Goal: Transaction & Acquisition: Book appointment/travel/reservation

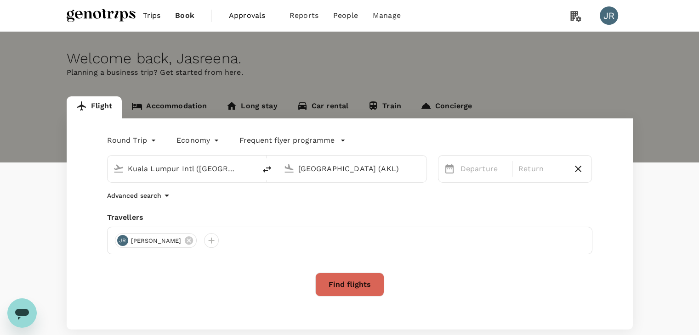
click at [304, 168] on input "[GEOGRAPHIC_DATA] (AKL)" at bounding box center [352, 169] width 109 height 14
click at [480, 171] on p "Departure" at bounding box center [483, 169] width 46 height 11
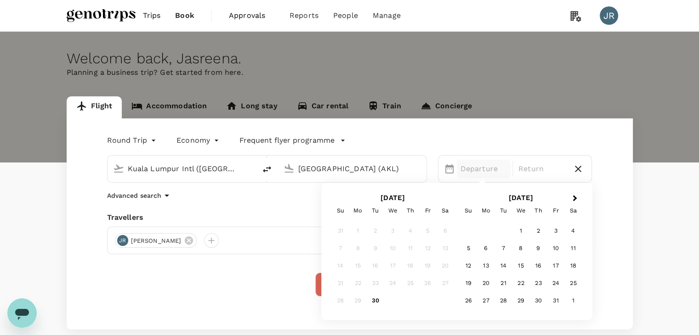
drag, startPoint x: 486, startPoint y: 280, endPoint x: 494, endPoint y: 282, distance: 9.0
click at [486, 280] on div "20" at bounding box center [485, 283] width 17 height 17
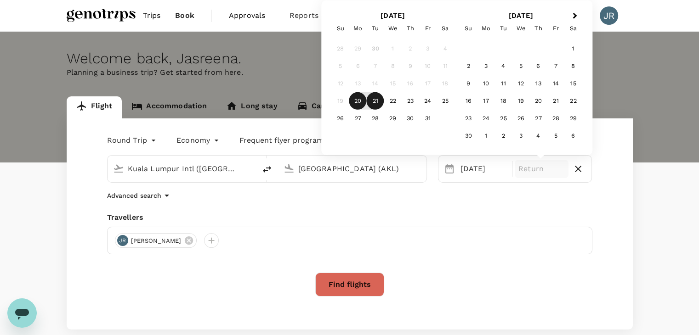
click at [374, 99] on div "21" at bounding box center [375, 100] width 17 height 17
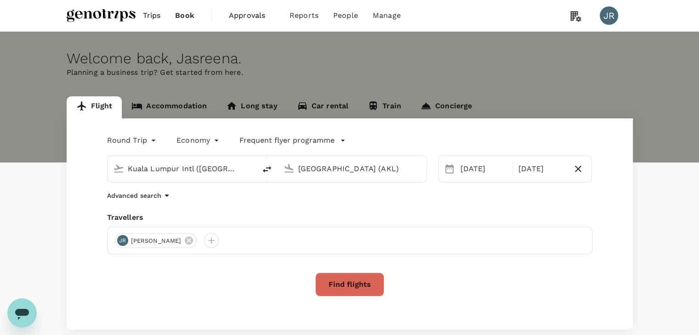
click at [358, 284] on button "Find flights" at bounding box center [349, 285] width 69 height 24
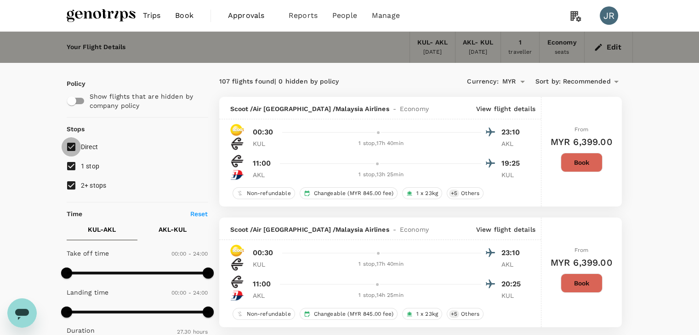
click at [77, 142] on input "Direct" at bounding box center [71, 146] width 19 height 19
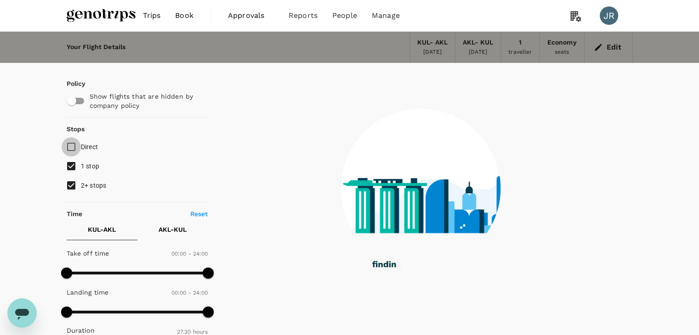
click at [69, 147] on input "Direct" at bounding box center [71, 146] width 19 height 19
checkbox input "true"
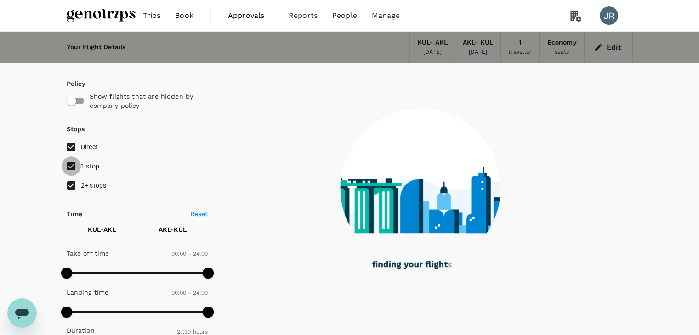
drag, startPoint x: 68, startPoint y: 164, endPoint x: 68, endPoint y: 170, distance: 6.4
click at [68, 164] on input "1 stop" at bounding box center [71, 166] width 19 height 19
checkbox input "false"
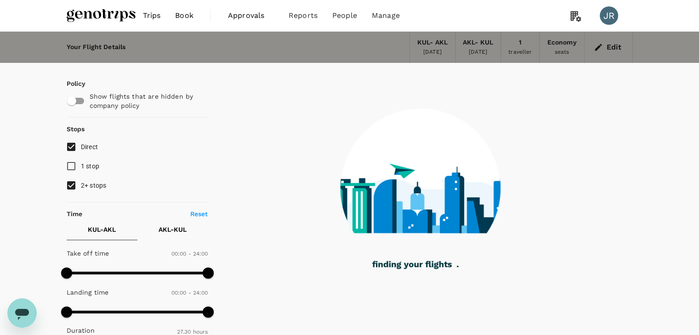
click at [69, 183] on input "2+ stops" at bounding box center [71, 185] width 19 height 19
checkbox input "false"
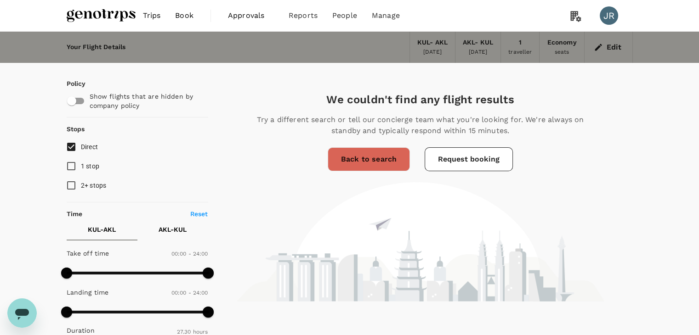
click at [70, 164] on input "1 stop" at bounding box center [71, 166] width 19 height 19
checkbox input "true"
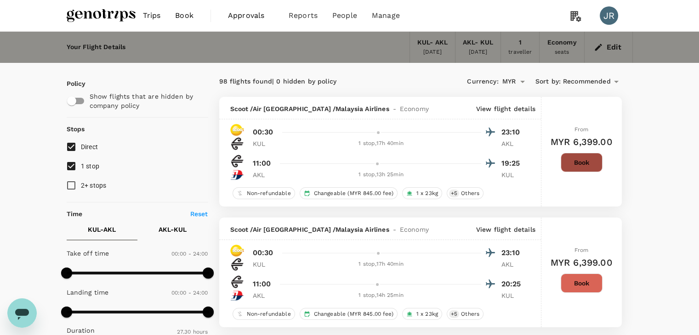
click at [581, 166] on button "Book" at bounding box center [582, 162] width 42 height 19
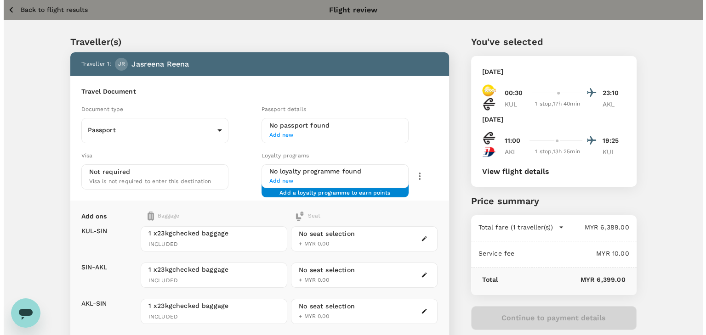
scroll to position [46, 0]
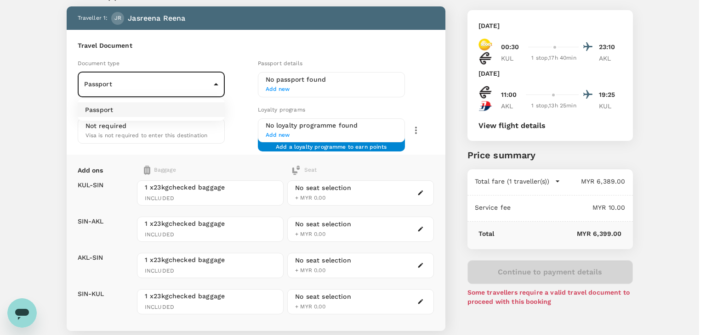
click at [219, 83] on body "Back to flight results Flight review Traveller(s) Traveller 1 : JR Jasreena Ree…" at bounding box center [353, 201] width 706 height 494
click at [178, 82] on div at bounding box center [353, 167] width 706 height 335
click at [113, 79] on body "Back to flight results Flight review Traveller(s) Traveller 1 : JR Jasreena Ree…" at bounding box center [353, 201] width 706 height 494
click at [376, 87] on div at bounding box center [353, 167] width 706 height 335
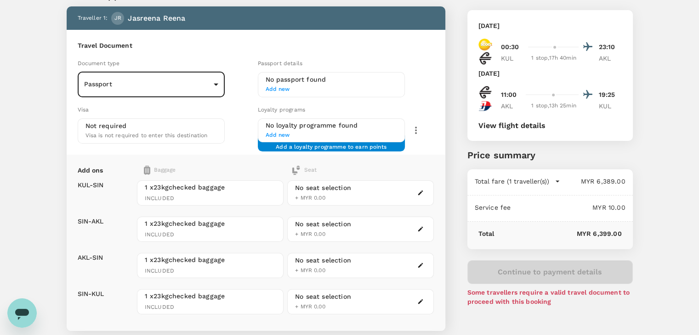
click at [279, 87] on span "Add new" at bounding box center [331, 89] width 131 height 9
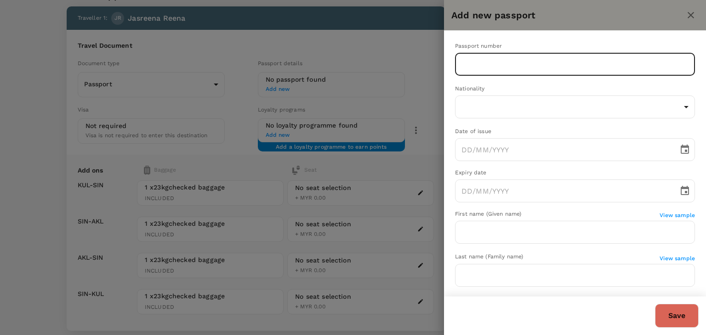
click at [663, 70] on input "text" at bounding box center [575, 64] width 240 height 23
type input "A12354"
click at [649, 108] on body "Back to flight results Flight review Traveller(s) Traveller 1 : JR Jasreena Ree…" at bounding box center [353, 201] width 706 height 494
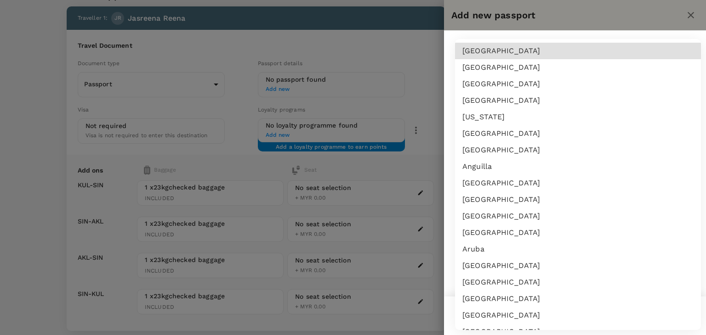
scroll to position [1984, 0]
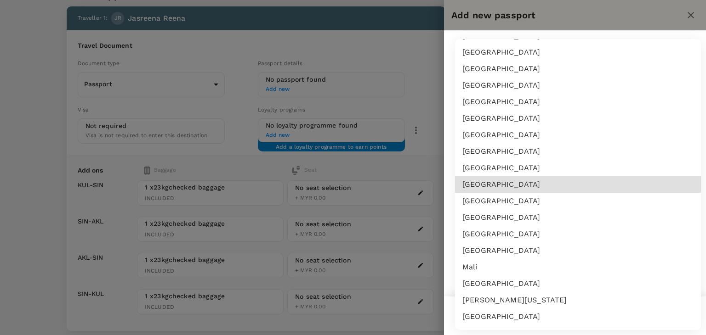
click at [499, 239] on li "[GEOGRAPHIC_DATA]" at bounding box center [578, 234] width 246 height 17
type input "MY"
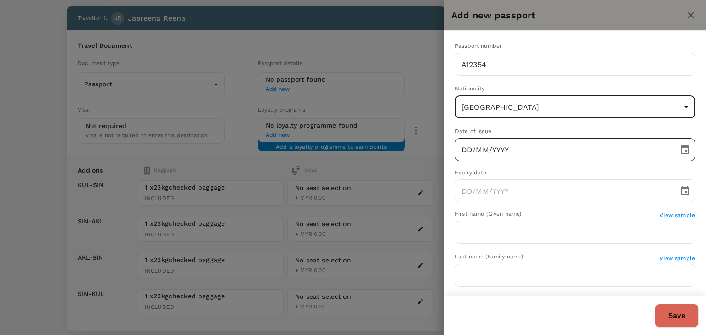
click at [470, 150] on input "DD/MM/YYYY" at bounding box center [563, 149] width 217 height 23
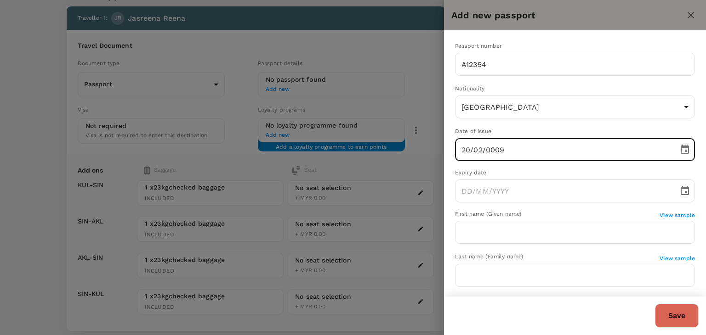
click at [509, 147] on input "20/02/0009" at bounding box center [563, 149] width 217 height 23
click at [496, 150] on input "20/02/0009" at bounding box center [563, 149] width 217 height 23
drag, startPoint x: 475, startPoint y: 152, endPoint x: 480, endPoint y: 153, distance: 4.7
click at [476, 151] on input "20/02/0009" at bounding box center [563, 149] width 217 height 23
click at [496, 149] on input "20/02/0009" at bounding box center [563, 149] width 217 height 23
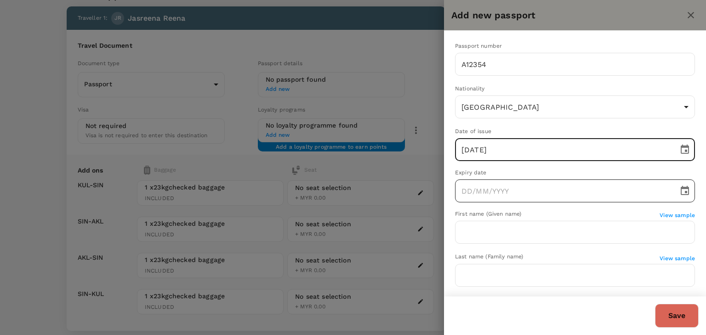
type input "[DATE]"
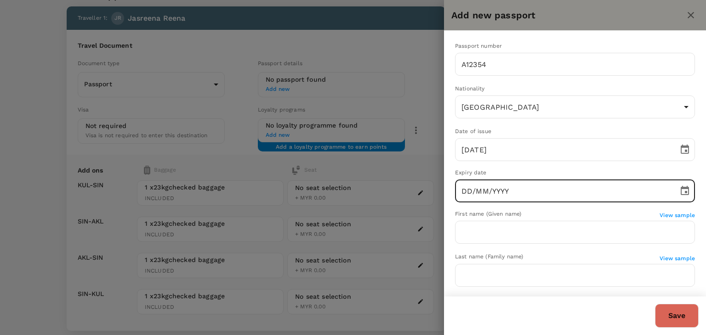
click at [484, 187] on input "DD/MM/YYYY" at bounding box center [563, 191] width 217 height 23
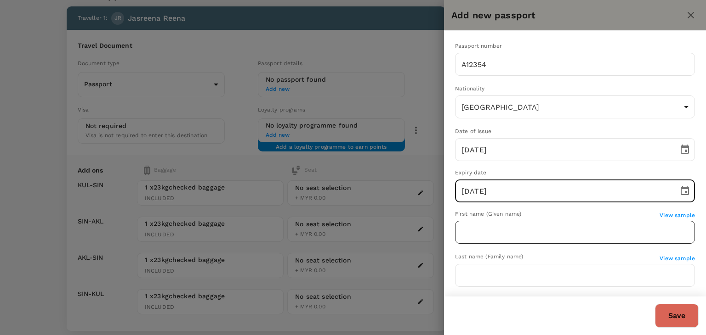
type input "[DATE]"
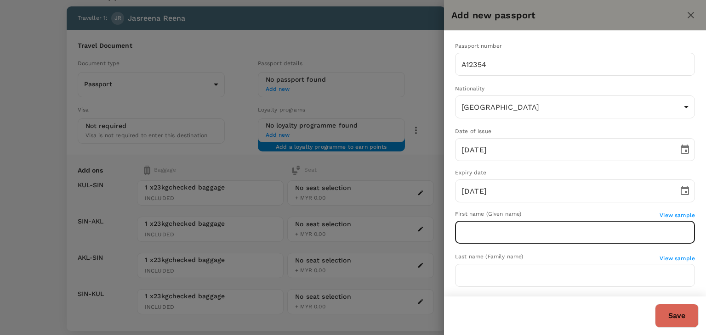
click at [580, 225] on input "text" at bounding box center [575, 232] width 240 height 23
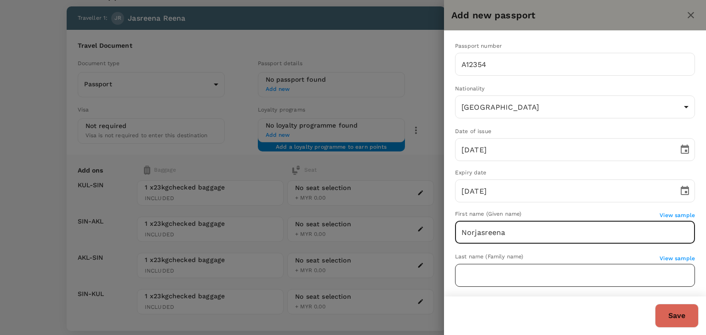
type input "Norjasreena"
click at [545, 271] on input "text" at bounding box center [575, 275] width 240 height 23
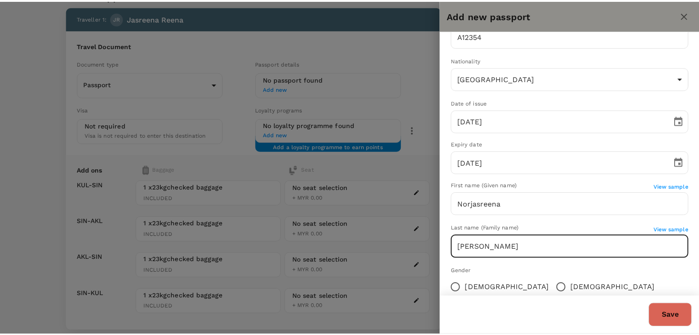
scroll to position [89, 0]
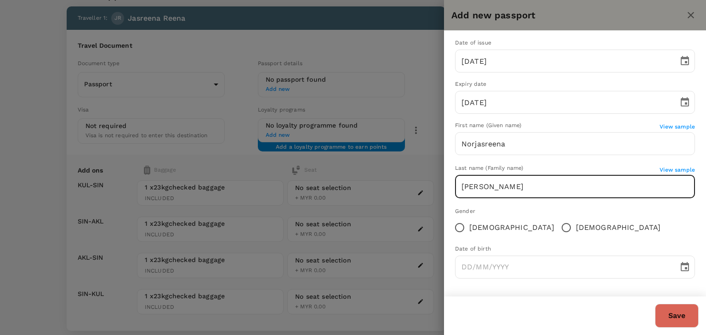
type input "[PERSON_NAME]"
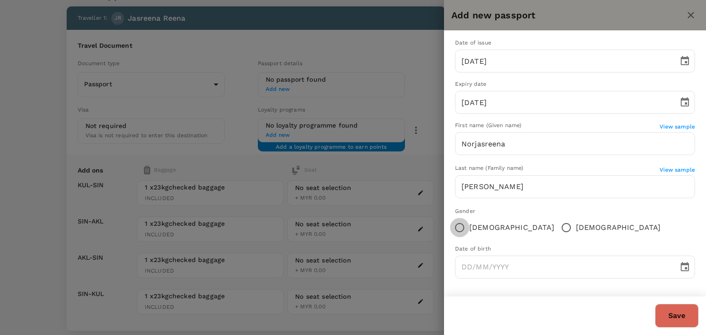
click at [459, 227] on input "[DEMOGRAPHIC_DATA]" at bounding box center [459, 227] width 19 height 19
radio input "true"
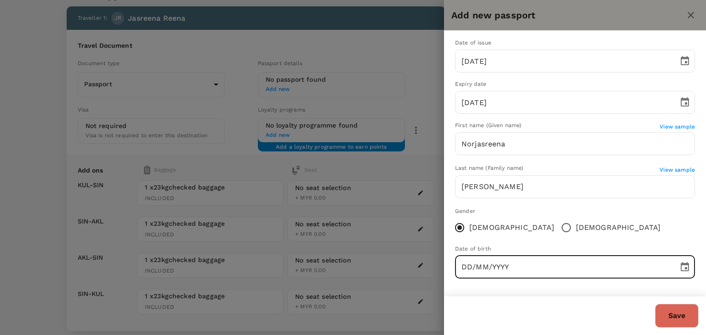
click at [466, 269] on input "DD/MM/YYYY" at bounding box center [563, 267] width 217 height 23
type input "[DATE]"
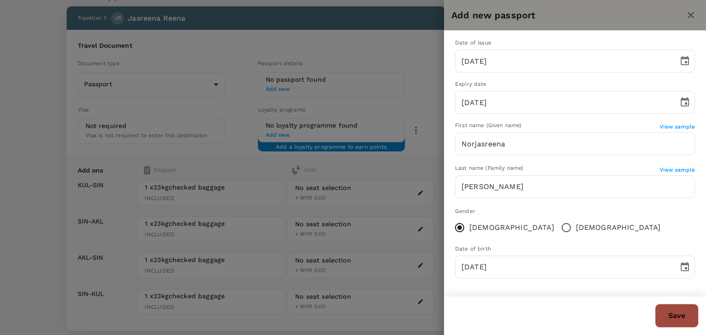
click at [675, 319] on button "Save" at bounding box center [677, 316] width 44 height 24
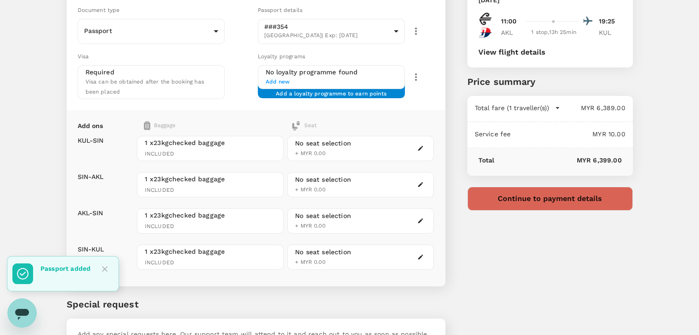
scroll to position [85, 0]
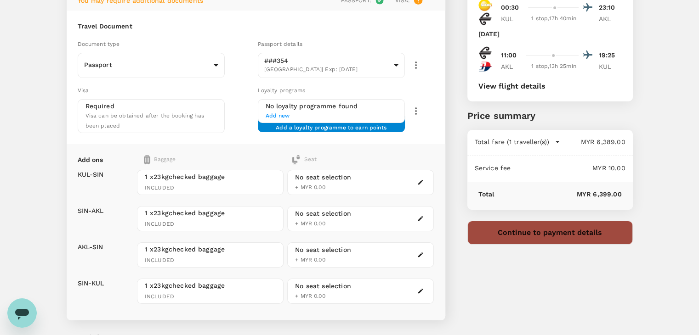
click at [565, 237] on button "Continue to payment details" at bounding box center [549, 233] width 165 height 24
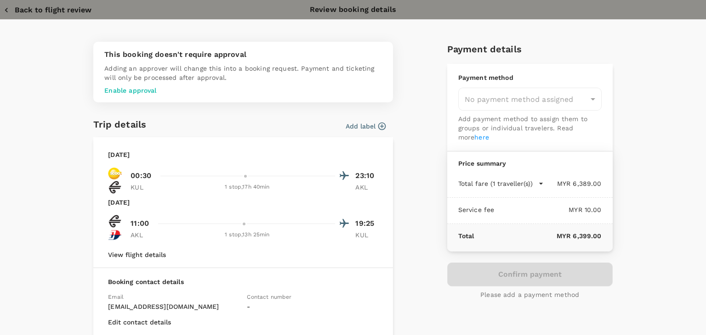
type input "9c05dd7c-68fd-49f4-a2f8-4cbf92da61d2"
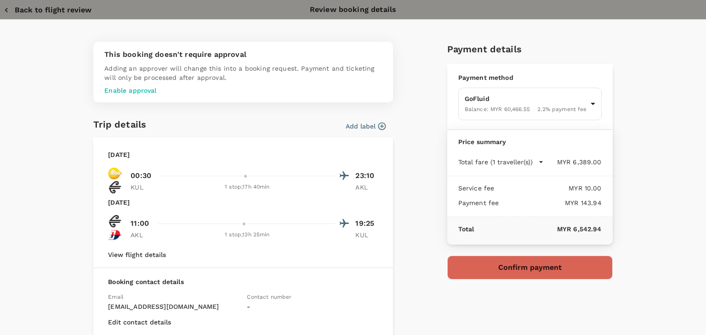
click at [5, 7] on icon "button" at bounding box center [6, 10] width 9 height 9
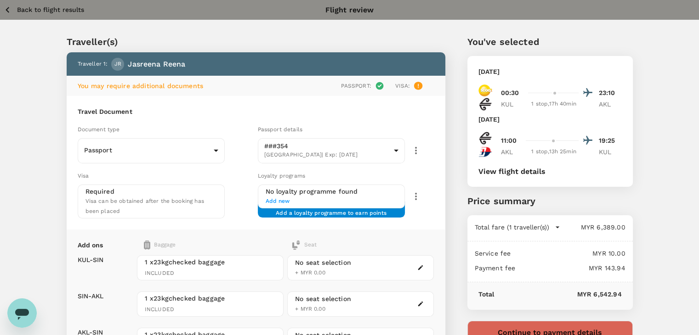
click at [8, 8] on icon "button" at bounding box center [8, 10] width 4 height 6
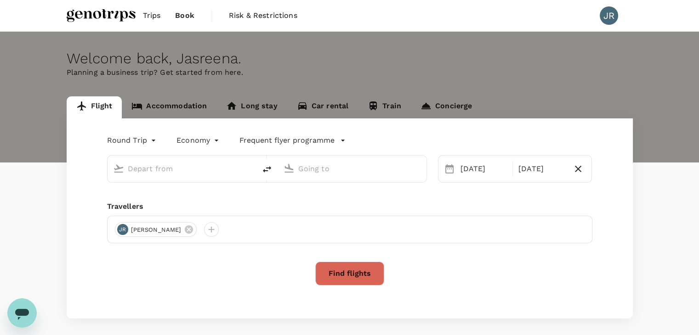
type input "Kuala Lumpur Intl ([GEOGRAPHIC_DATA])"
type input "[GEOGRAPHIC_DATA] (AKL)"
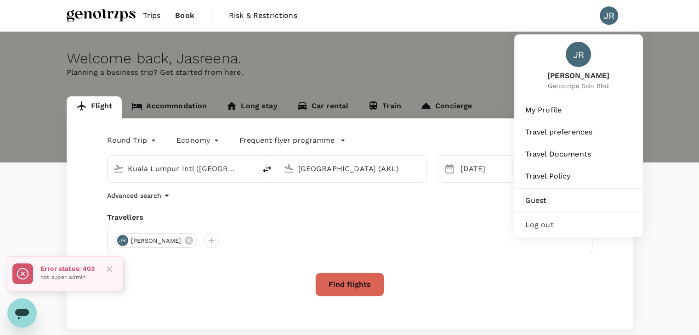
click at [555, 225] on span "Log out" at bounding box center [578, 225] width 107 height 11
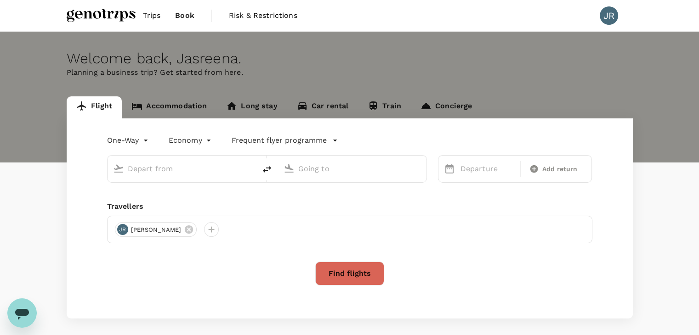
type input "roundtrip"
type input "Kuala Lumpur Intl ([GEOGRAPHIC_DATA])"
type input "[GEOGRAPHIC_DATA] (AKL)"
type input "Kuala Lumpur Intl ([GEOGRAPHIC_DATA])"
type input "[GEOGRAPHIC_DATA] (AKL)"
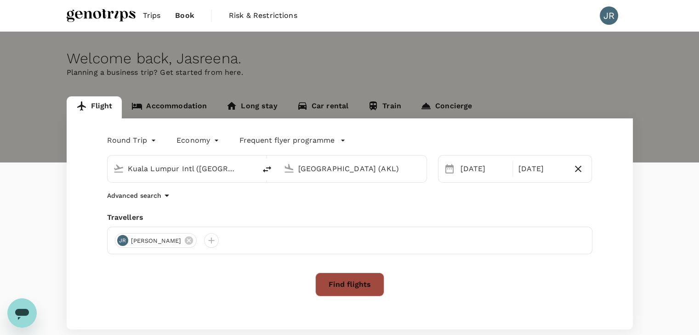
click at [340, 281] on button "Find flights" at bounding box center [349, 285] width 69 height 24
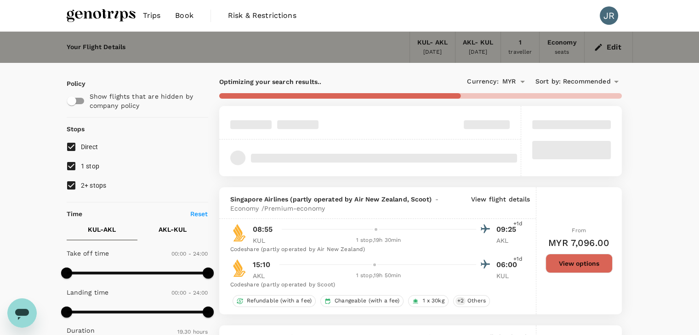
type input "1650"
checkbox input "false"
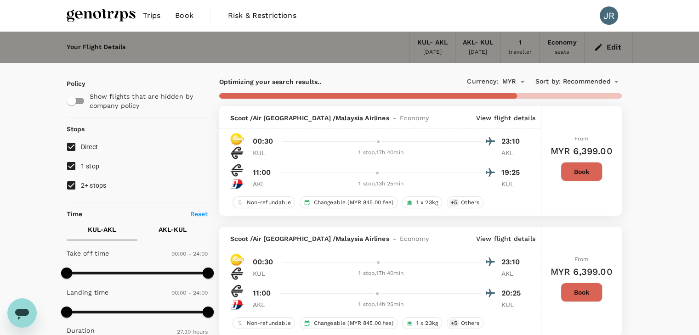
click at [589, 173] on button "Book" at bounding box center [582, 171] width 42 height 19
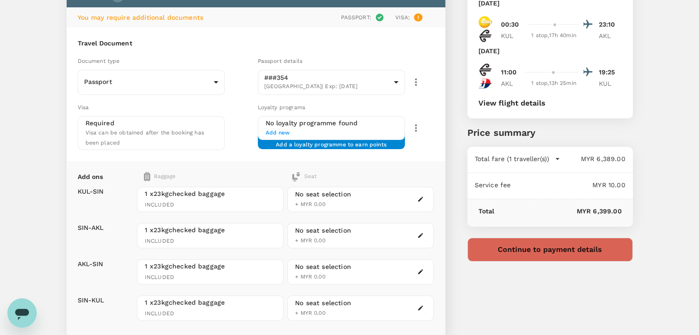
scroll to position [92, 0]
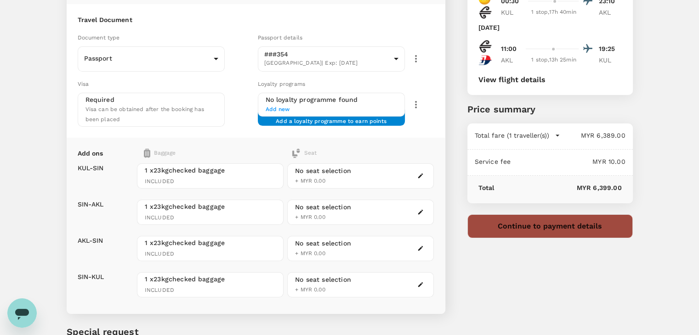
click at [569, 230] on button "Continue to payment details" at bounding box center [549, 227] width 165 height 24
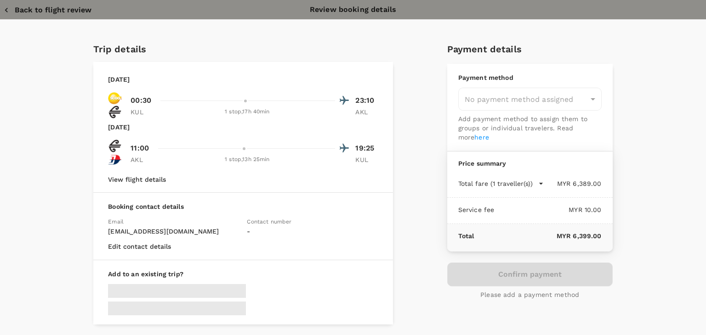
type input "9c05dd7c-68fd-49f4-a2f8-4cbf92da61d2"
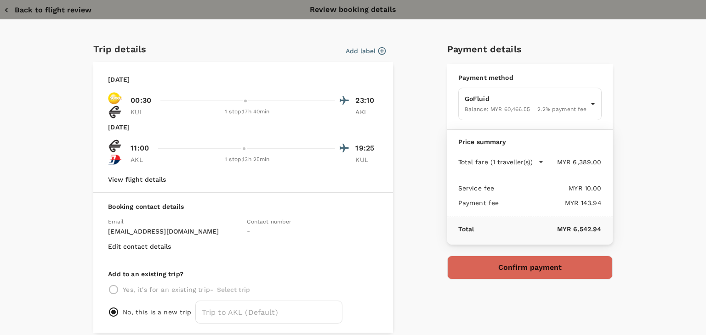
click at [9, 6] on icon "button" at bounding box center [6, 10] width 9 height 9
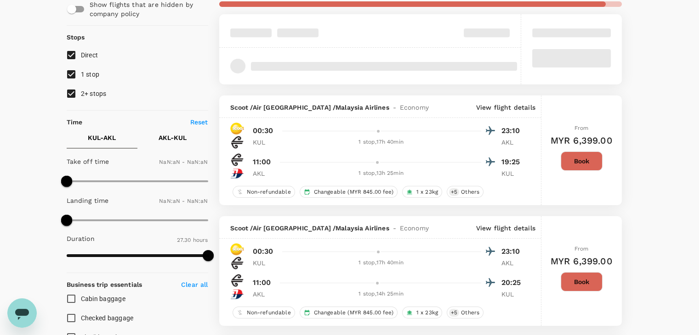
type input "1440"
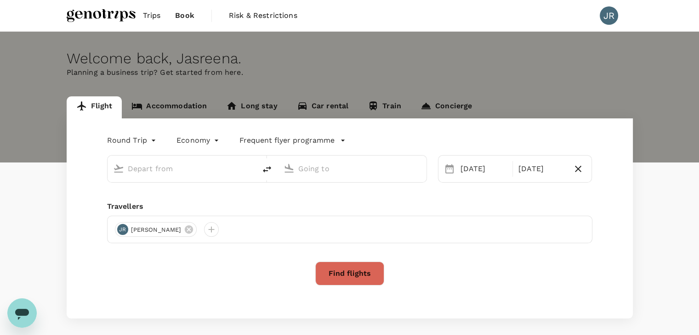
type input "Kuala Lumpur Intl ([GEOGRAPHIC_DATA])"
type input "[GEOGRAPHIC_DATA] (AKL)"
type input "Kuala Lumpur Intl ([GEOGRAPHIC_DATA])"
type input "[GEOGRAPHIC_DATA] (AKL)"
type input "Kuala Lumpur Intl ([GEOGRAPHIC_DATA])"
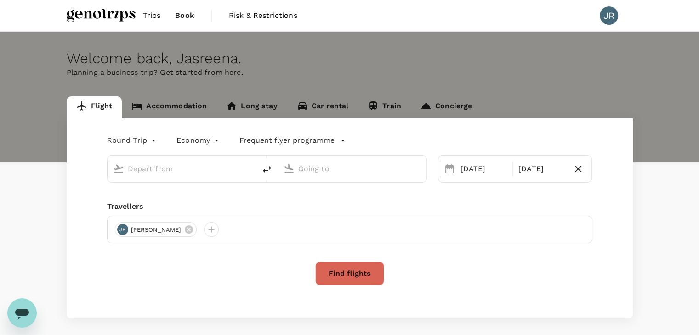
type input "[GEOGRAPHIC_DATA] (AKL)"
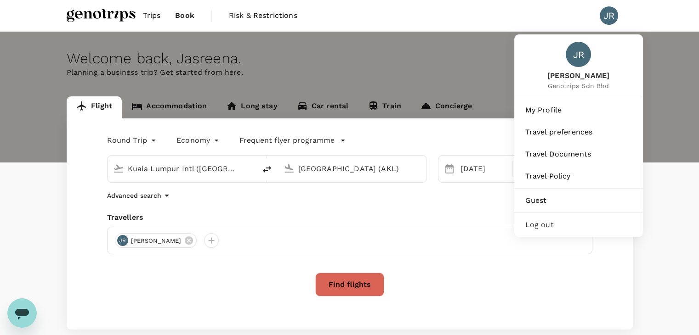
click at [563, 228] on span "Log out" at bounding box center [578, 225] width 107 height 11
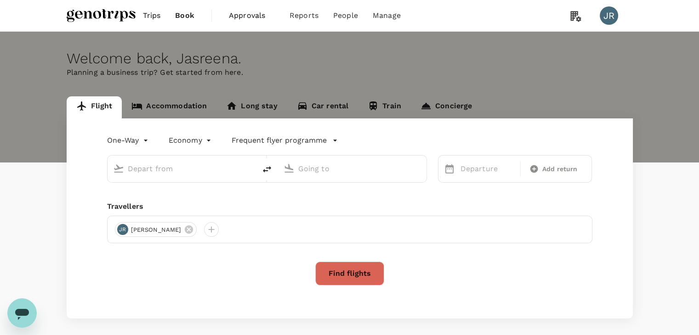
type input "roundtrip"
type input "Kuala Lumpur Intl ([GEOGRAPHIC_DATA])"
type input "[GEOGRAPHIC_DATA] (AKL)"
type input "Kuala Lumpur Intl ([GEOGRAPHIC_DATA])"
type input "[GEOGRAPHIC_DATA] (AKL)"
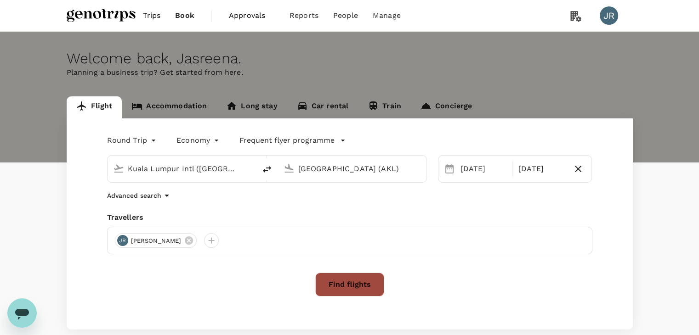
click at [357, 285] on button "Find flights" at bounding box center [349, 285] width 69 height 24
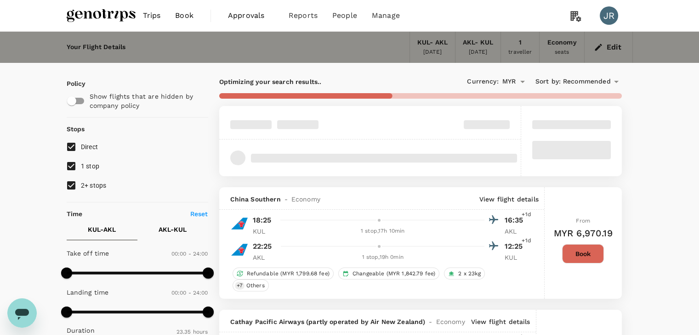
click at [585, 253] on button "Book" at bounding box center [583, 253] width 42 height 19
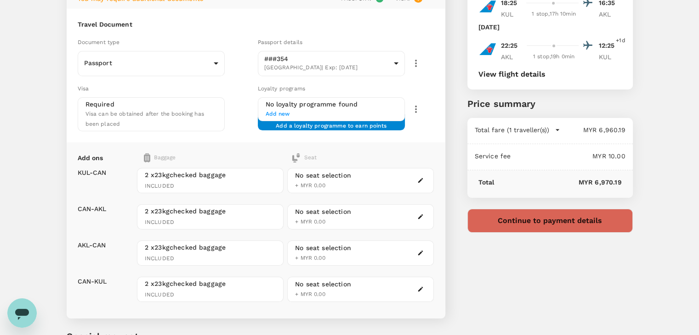
scroll to position [85, 0]
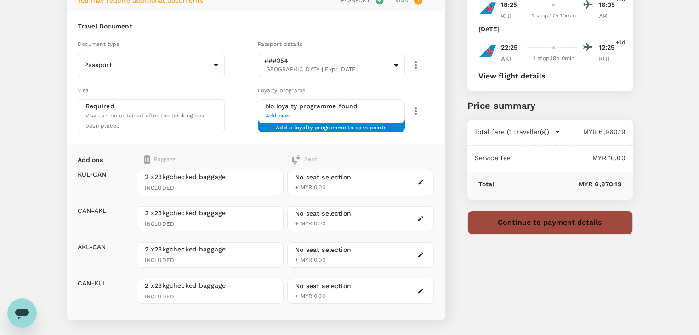
click at [590, 221] on button "Continue to payment details" at bounding box center [549, 223] width 165 height 24
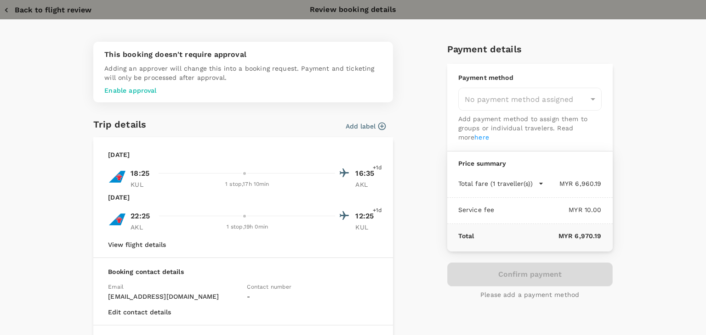
type input "9c05dd7c-68fd-49f4-a2f8-4cbf92da61d2"
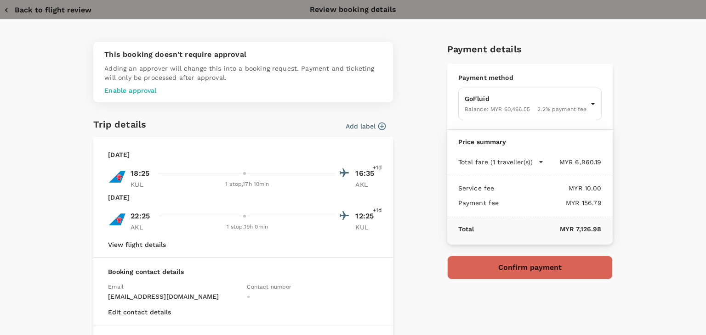
click at [8, 9] on icon "button" at bounding box center [6, 10] width 9 height 9
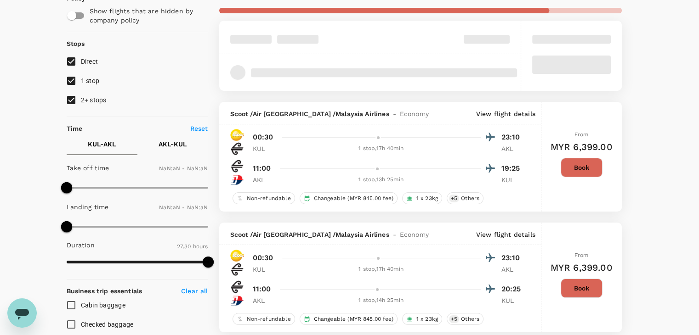
type input "1440"
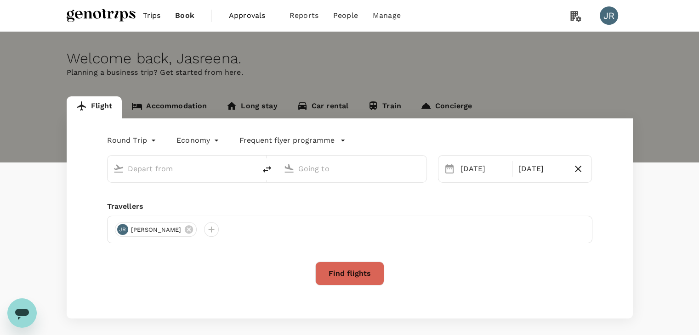
type input "Kuala Lumpur Intl ([GEOGRAPHIC_DATA])"
type input "[GEOGRAPHIC_DATA] (AKL)"
type input "Kuala Lumpur Intl ([GEOGRAPHIC_DATA])"
type input "[GEOGRAPHIC_DATA] (AKL)"
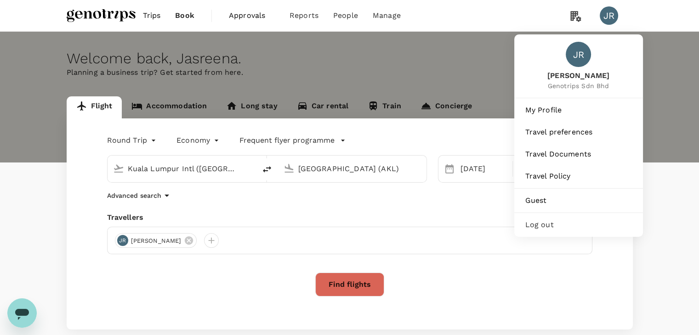
click at [611, 15] on div "JR" at bounding box center [609, 15] width 18 height 18
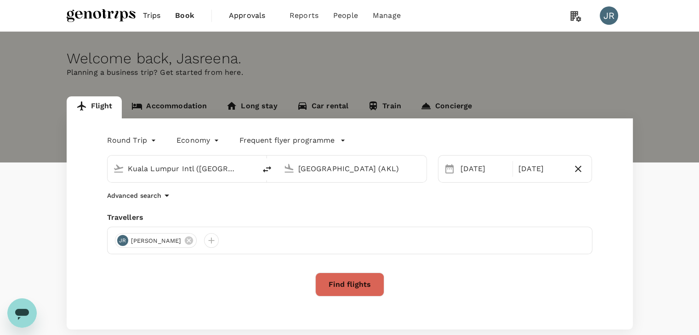
click at [611, 16] on div "JR" at bounding box center [609, 15] width 18 height 18
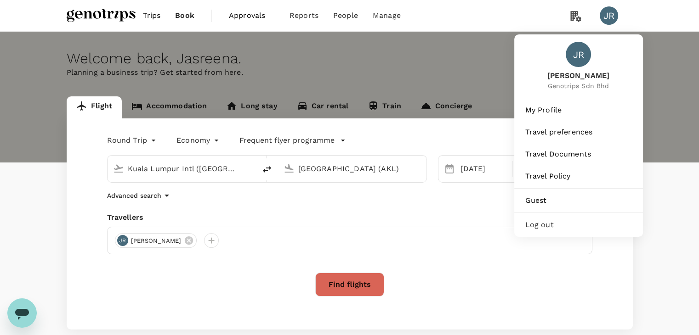
click at [543, 220] on span "Log out" at bounding box center [578, 225] width 107 height 11
